Goal: Task Accomplishment & Management: Manage account settings

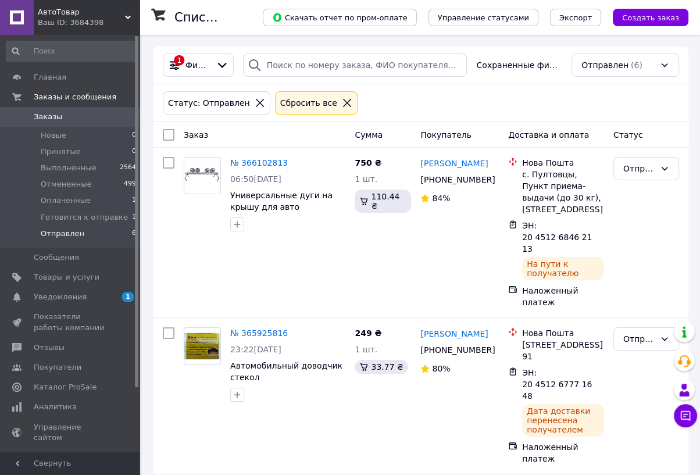
click at [60, 231] on span "Отправлен" at bounding box center [63, 233] width 44 height 10
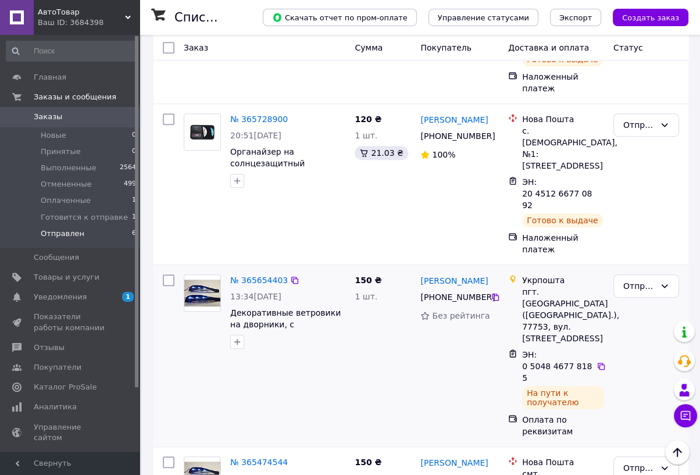
scroll to position [570, 0]
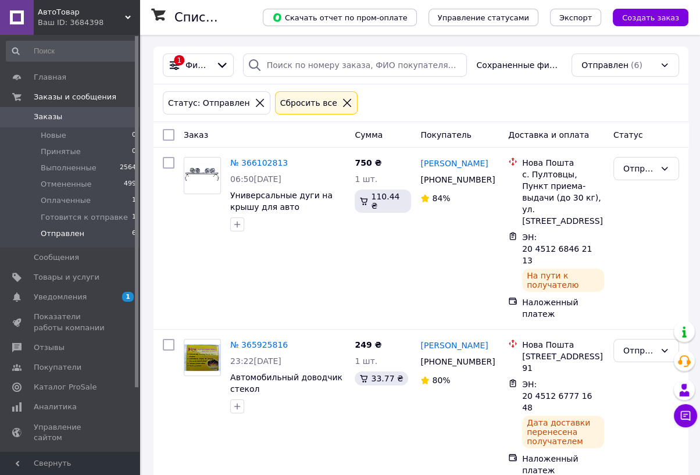
click at [69, 235] on span "Отправлен" at bounding box center [63, 233] width 44 height 10
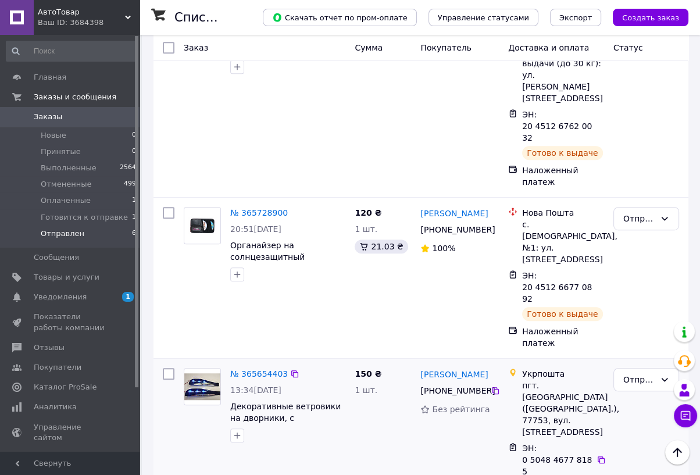
scroll to position [570, 0]
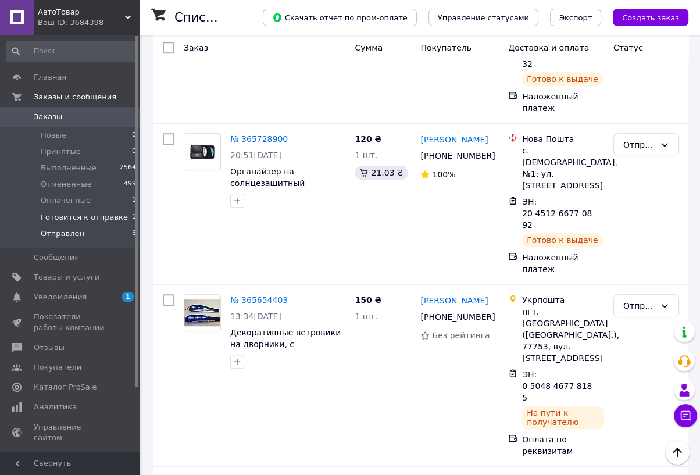
click at [87, 219] on span "Готовится к отправке" at bounding box center [84, 217] width 87 height 10
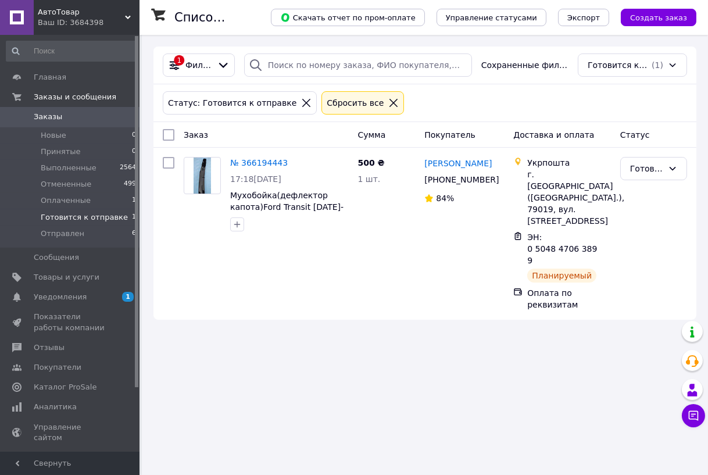
click at [69, 201] on span "Оплаченные" at bounding box center [66, 200] width 50 height 10
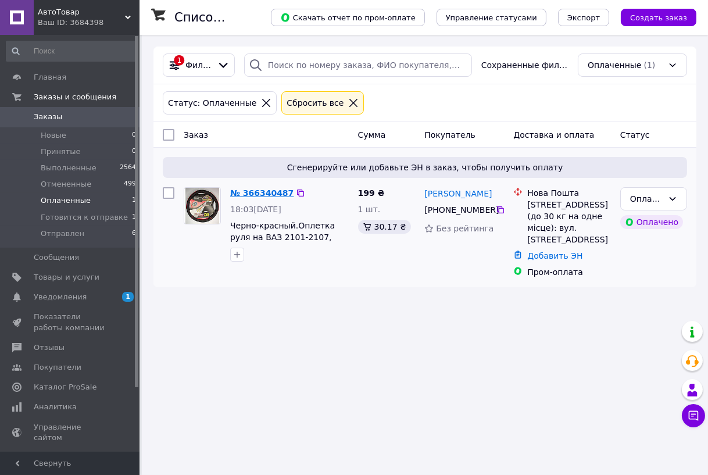
click at [259, 193] on link "№ 366340487" at bounding box center [261, 192] width 63 height 9
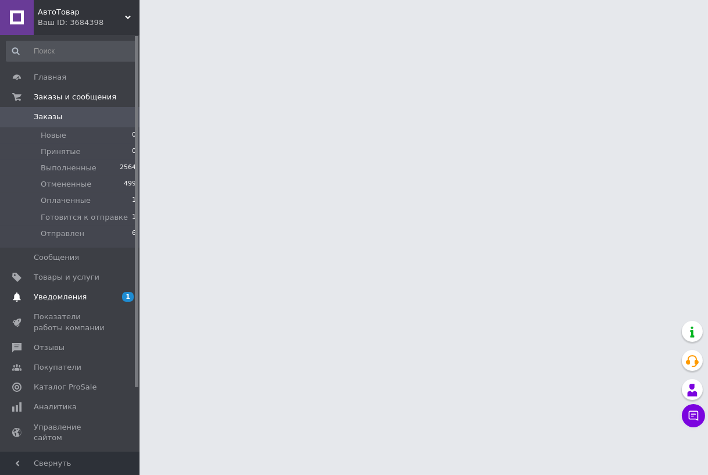
click at [65, 299] on span "Уведомления" at bounding box center [60, 297] width 53 height 10
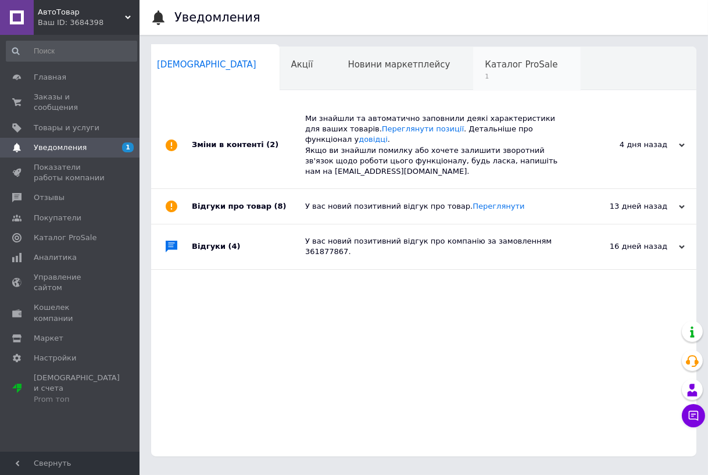
click at [473, 67] on div "Каталог ProSale 1" at bounding box center [527, 69] width 108 height 44
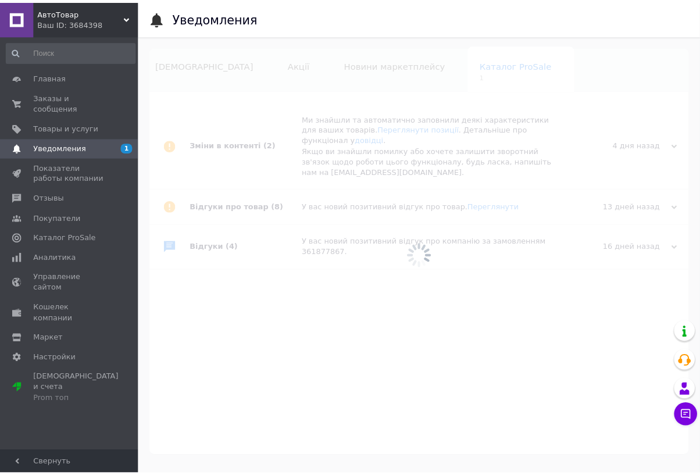
scroll to position [0, 30]
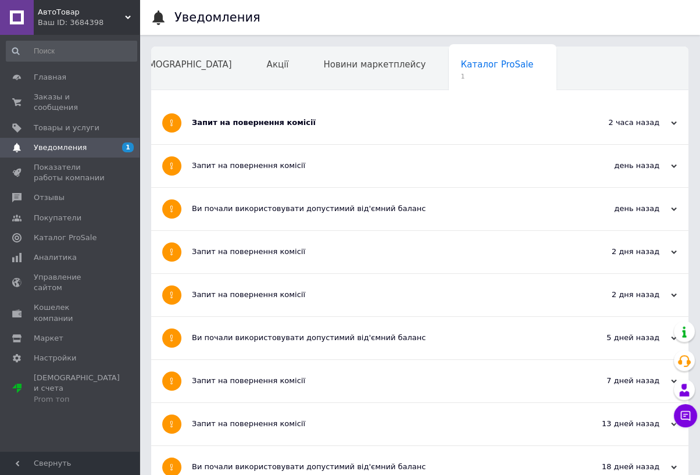
click at [287, 123] on div "Запит на повернення комісії" at bounding box center [376, 122] width 368 height 10
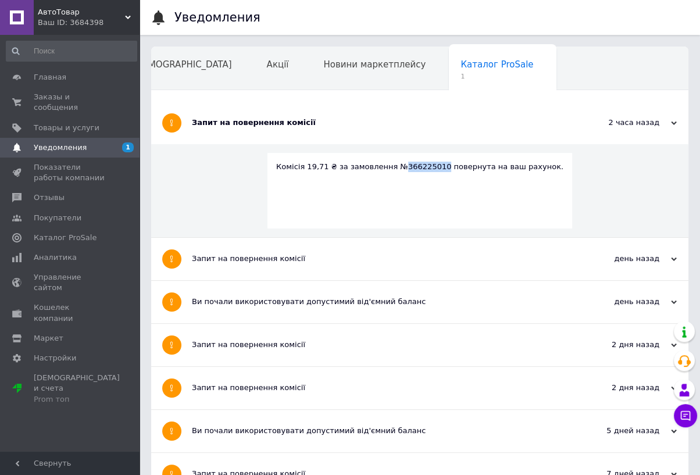
drag, startPoint x: 432, startPoint y: 167, endPoint x: 400, endPoint y: 172, distance: 32.4
click at [400, 172] on div "Комісія 19,71 ₴ за замовлення №366225010 повернута на ваш рахунок." at bounding box center [419, 191] width 305 height 76
copy div "366225010"
click at [325, 64] on span "Новини маркетплейсу" at bounding box center [374, 64] width 102 height 10
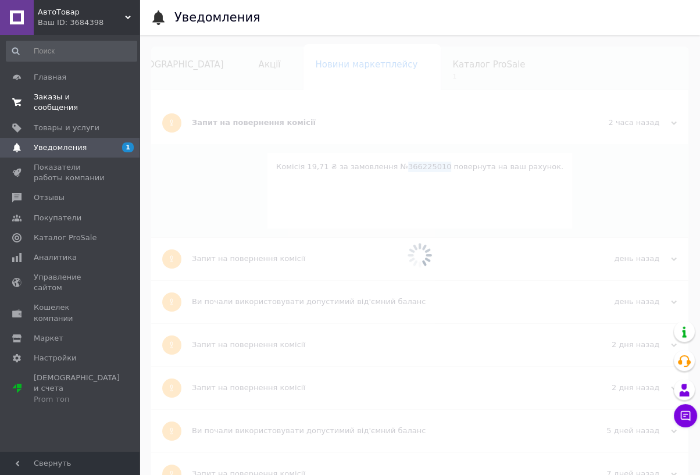
scroll to position [0, 30]
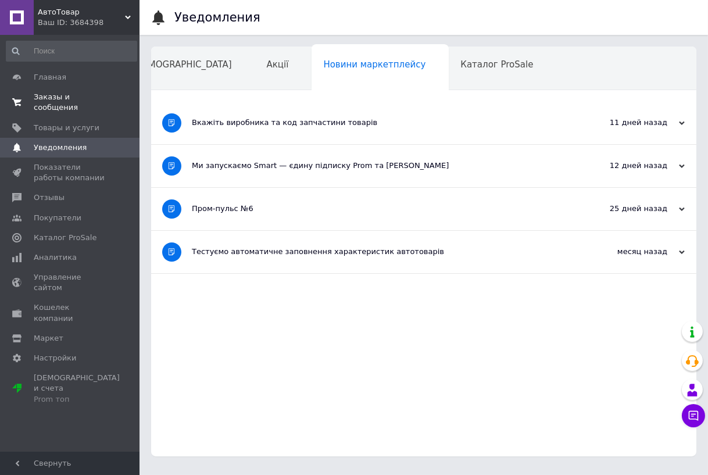
click at [70, 95] on span "Заказы и сообщения" at bounding box center [71, 102] width 74 height 21
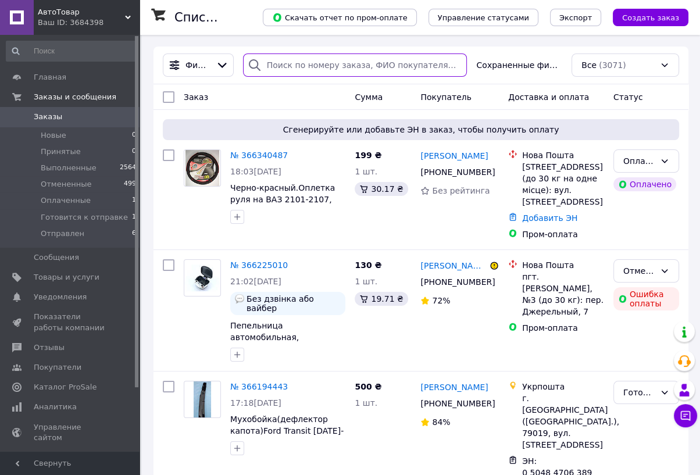
paste input "366225010"
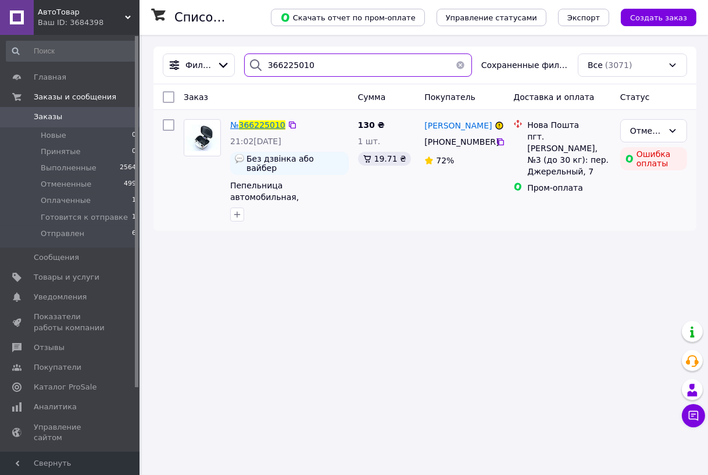
type input "366225010"
click at [264, 128] on span "366225010" at bounding box center [262, 124] width 46 height 9
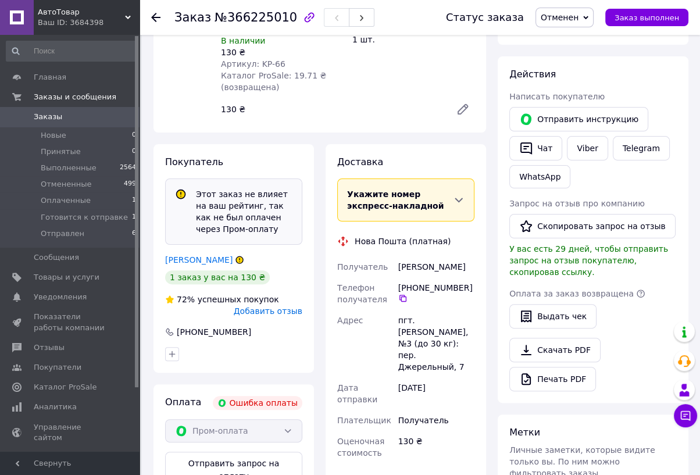
scroll to position [463, 0]
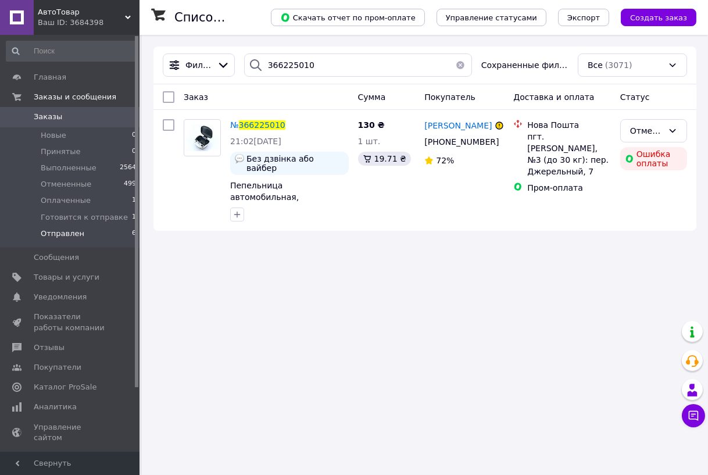
click at [70, 233] on span "Отправлен" at bounding box center [63, 233] width 44 height 10
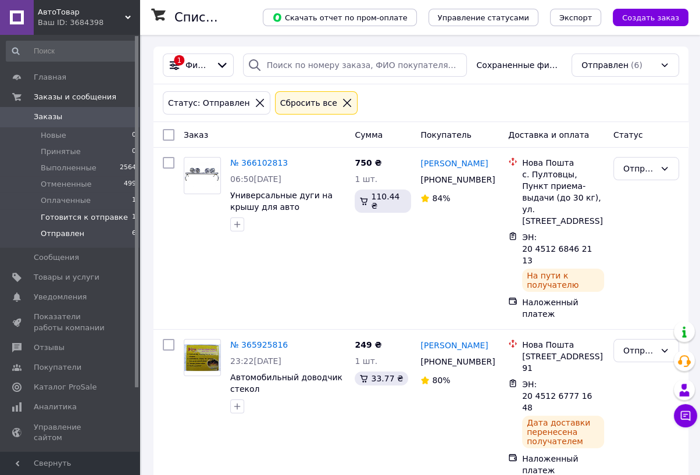
click at [57, 217] on span "Готовится к отправке" at bounding box center [84, 217] width 87 height 10
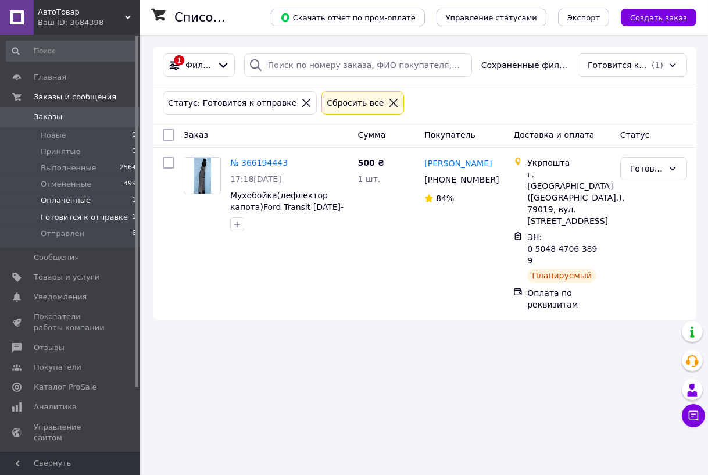
click at [56, 202] on span "Оплаченные" at bounding box center [66, 200] width 50 height 10
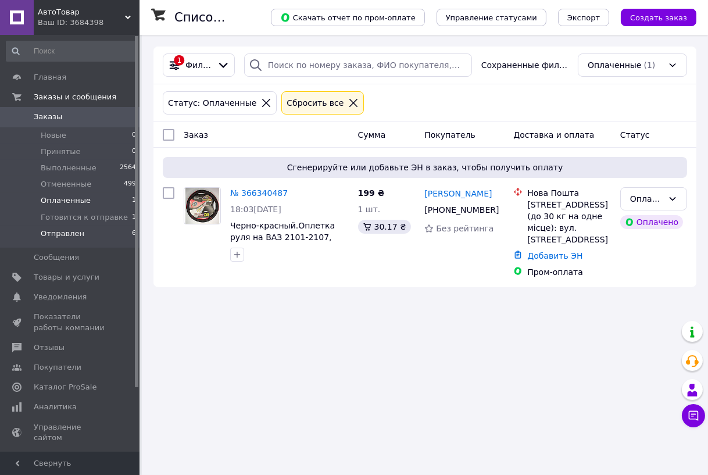
click at [60, 234] on span "Отправлен" at bounding box center [63, 233] width 44 height 10
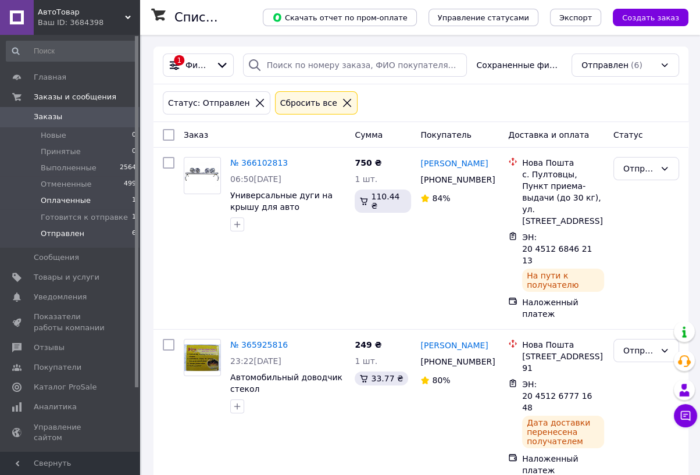
click at [77, 200] on span "Оплаченные" at bounding box center [66, 200] width 50 height 10
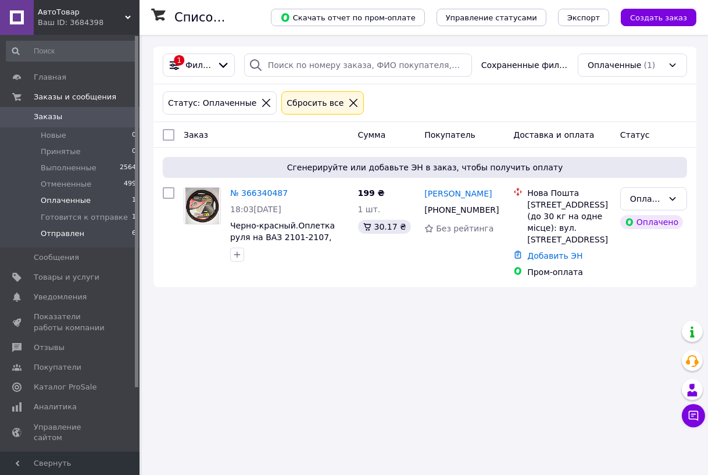
click at [63, 234] on span "Отправлен" at bounding box center [63, 233] width 44 height 10
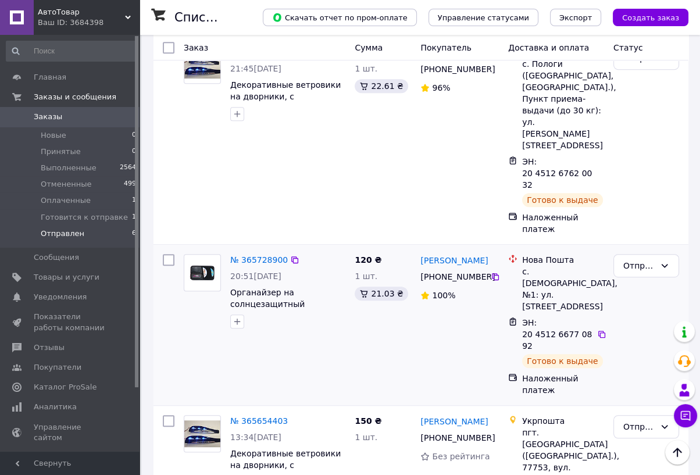
scroll to position [570, 0]
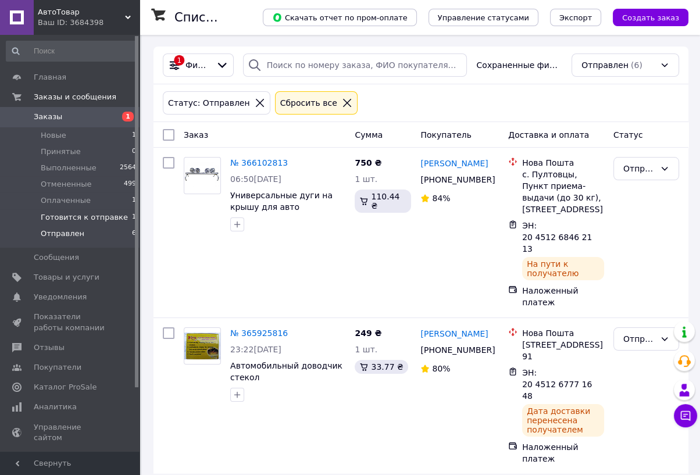
click at [48, 217] on span "Готовится к отправке" at bounding box center [84, 217] width 87 height 10
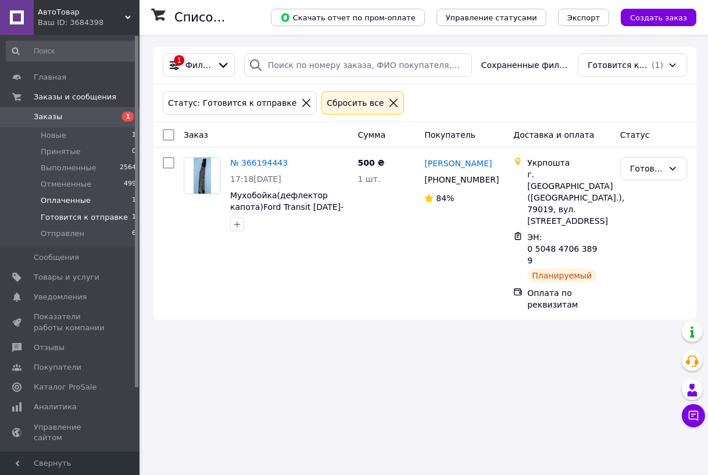
click at [49, 200] on span "Оплаченные" at bounding box center [66, 200] width 50 height 10
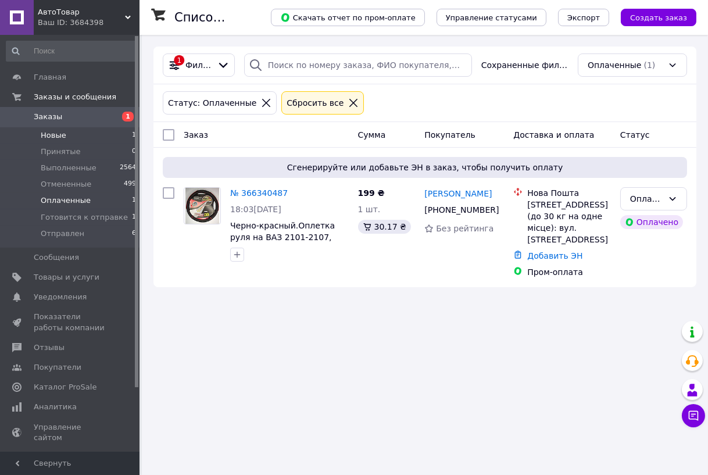
click at [53, 136] on span "Новые" at bounding box center [54, 135] width 26 height 10
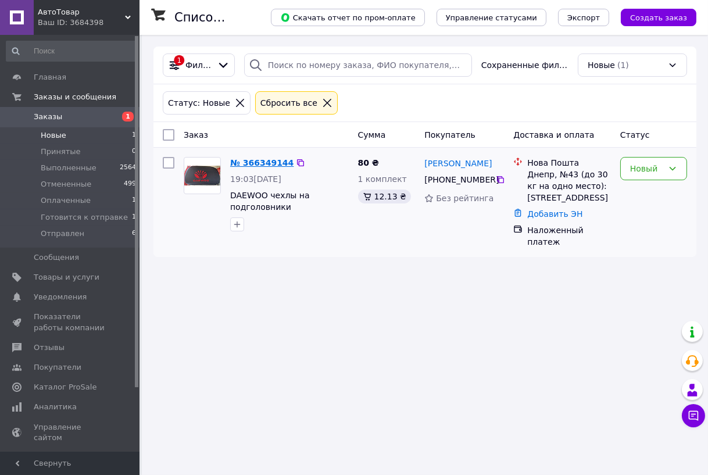
click at [257, 164] on link "№ 366349144" at bounding box center [261, 162] width 63 height 9
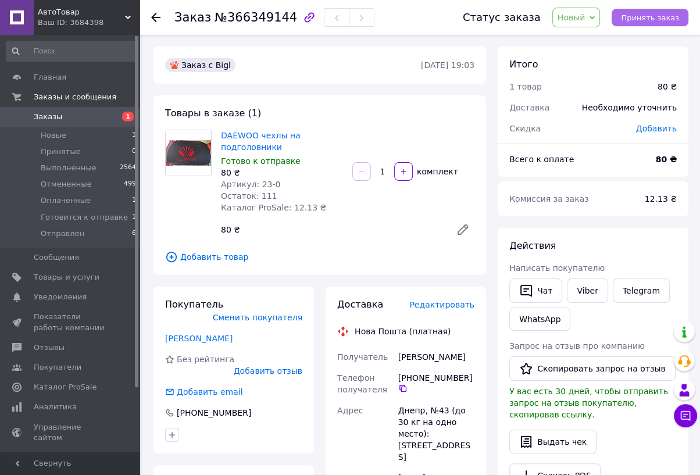
click at [636, 17] on span "Принять заказ" at bounding box center [650, 17] width 58 height 9
